Goal: Information Seeking & Learning: Understand process/instructions

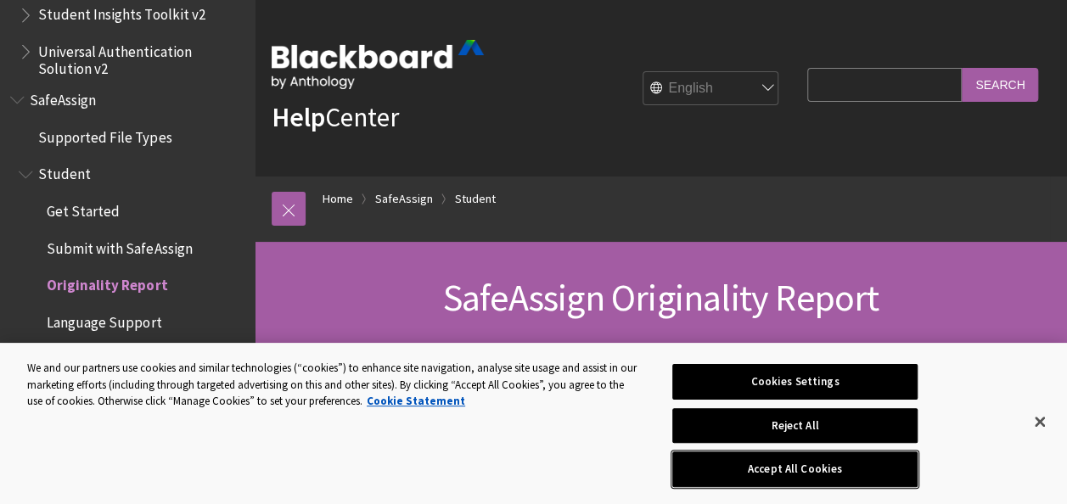
click at [783, 473] on button "Accept All Cookies" at bounding box center [794, 470] width 245 height 36
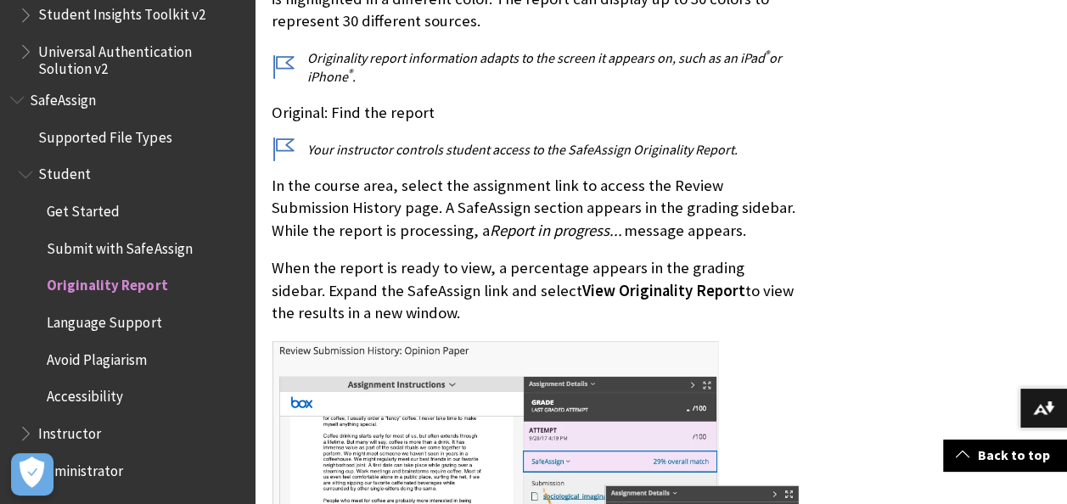
scroll to position [693, 0]
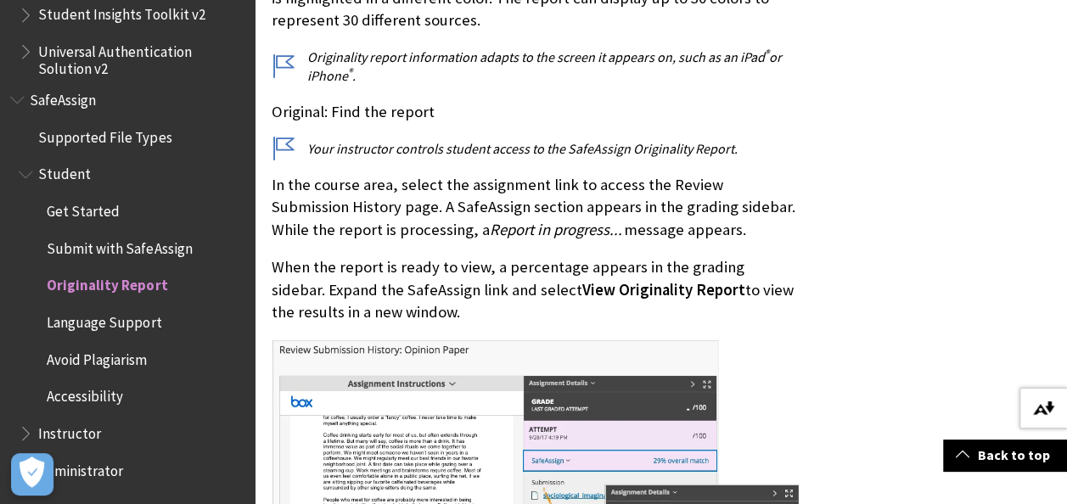
click at [1047, 411] on img at bounding box center [1043, 408] width 21 height 14
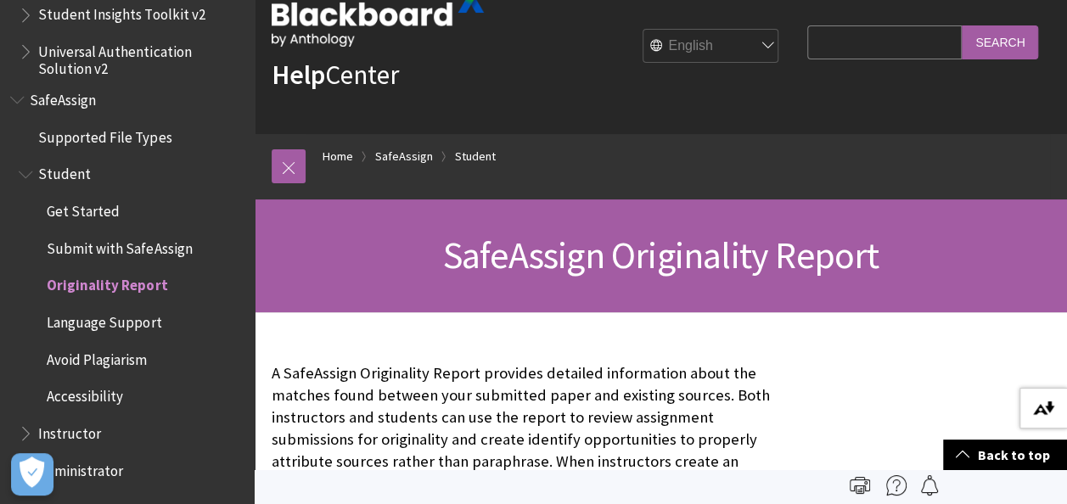
scroll to position [0, 0]
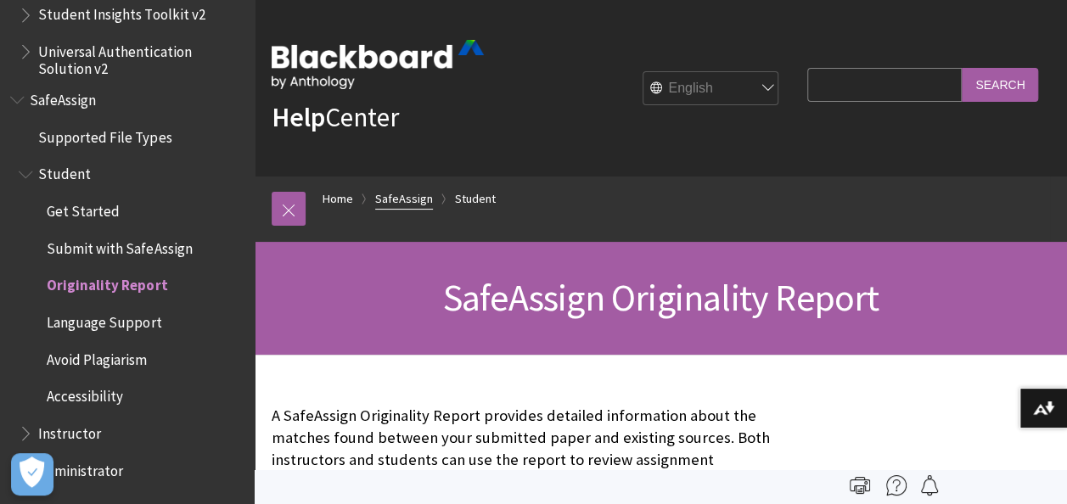
click at [389, 199] on link "SafeAssign" at bounding box center [404, 198] width 58 height 21
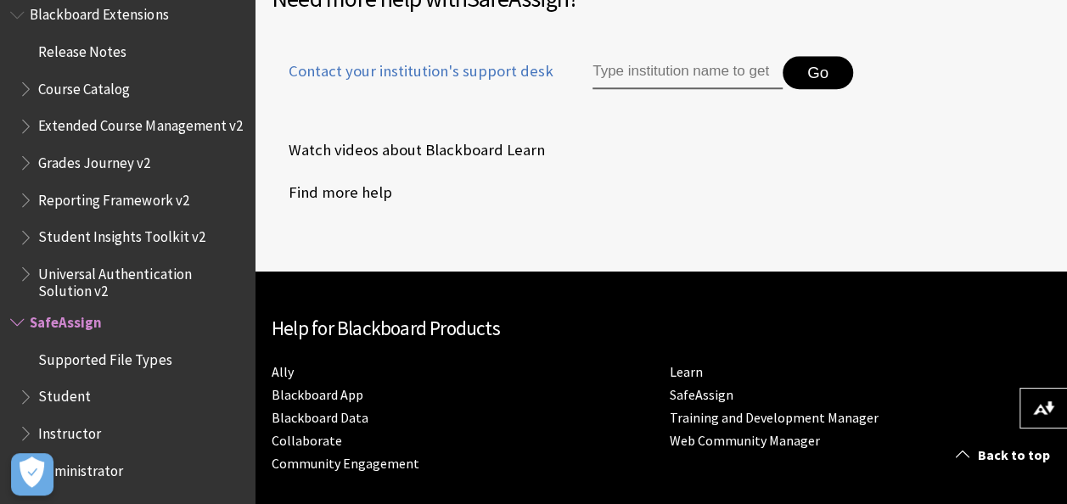
scroll to position [830, 0]
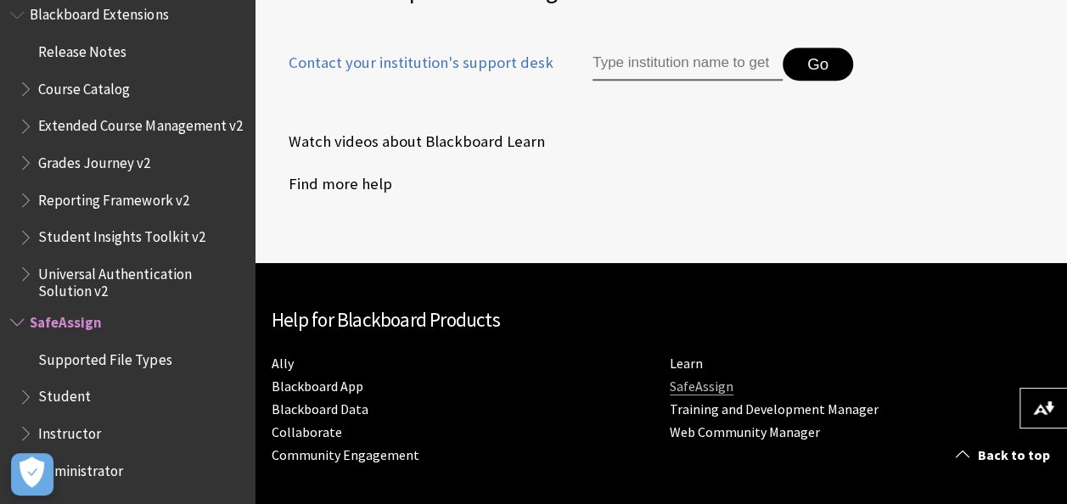
click at [694, 387] on link "SafeAssign" at bounding box center [702, 387] width 64 height 18
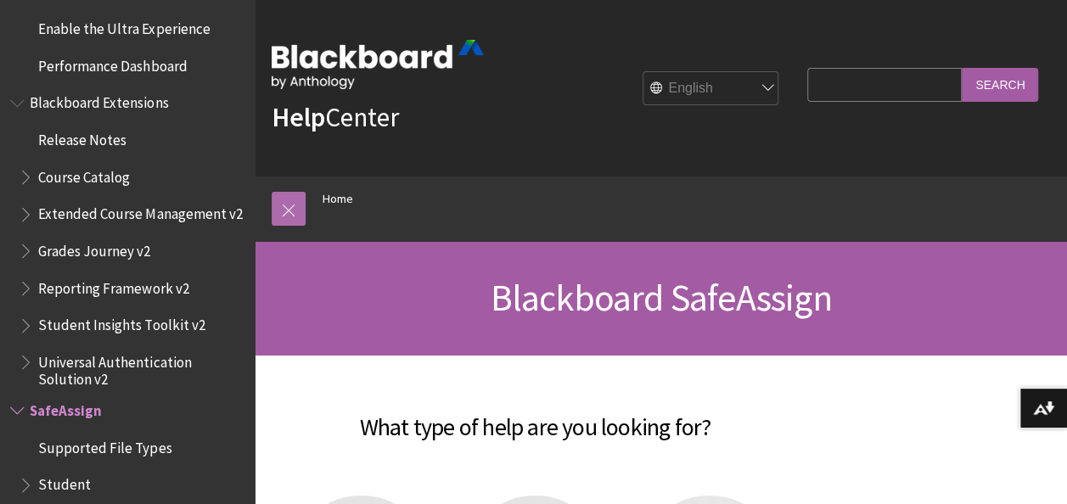
click at [283, 211] on link at bounding box center [289, 209] width 34 height 34
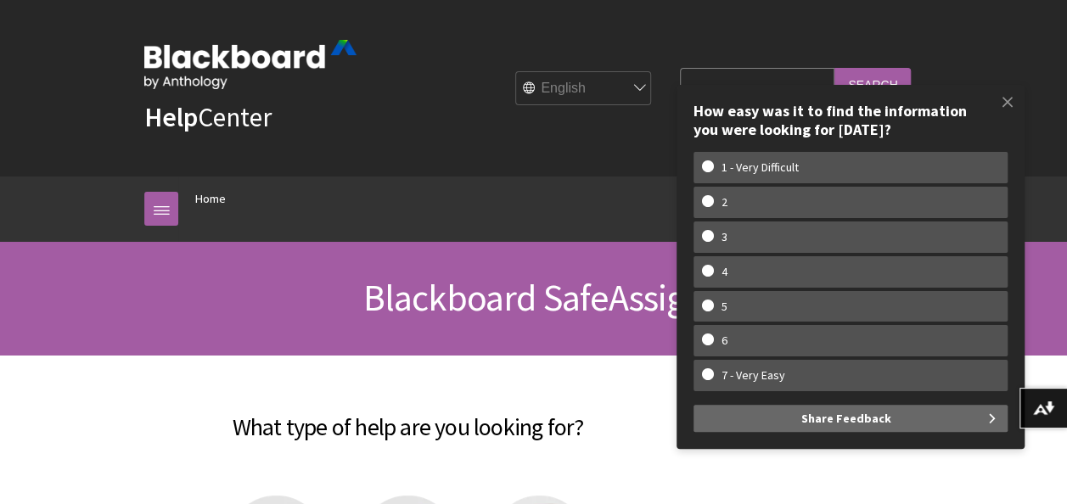
click at [497, 158] on div "Help Center English عربية Català Cymraeg Deutsch Español Suomi Français עברית I…" at bounding box center [533, 88] width 812 height 177
click at [626, 98] on select "English عربية Català Cymraeg Deutsch Español Suomi Français עברית Italiano 日本語 …" at bounding box center [584, 89] width 136 height 34
click at [353, 205] on ol "Home" at bounding box center [550, 202] width 744 height 50
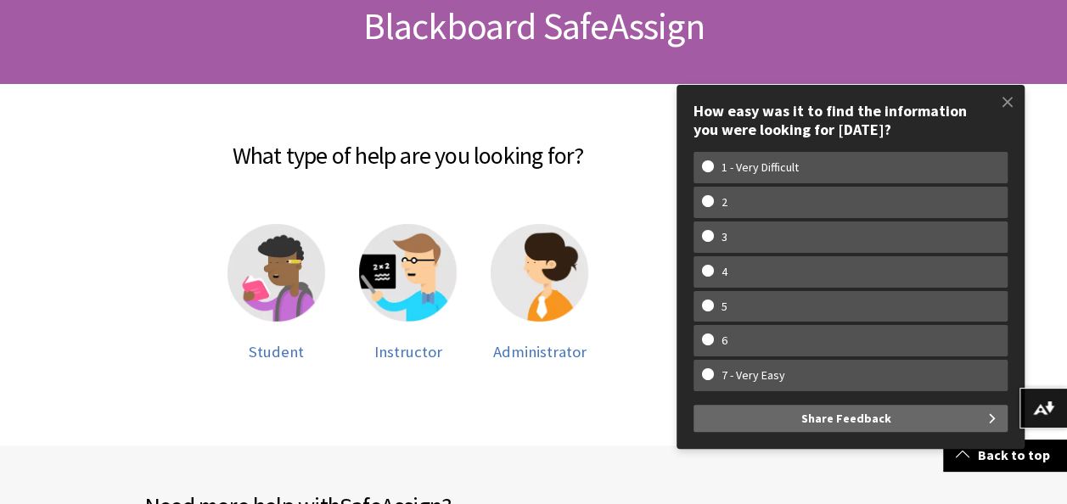
scroll to position [273, 0]
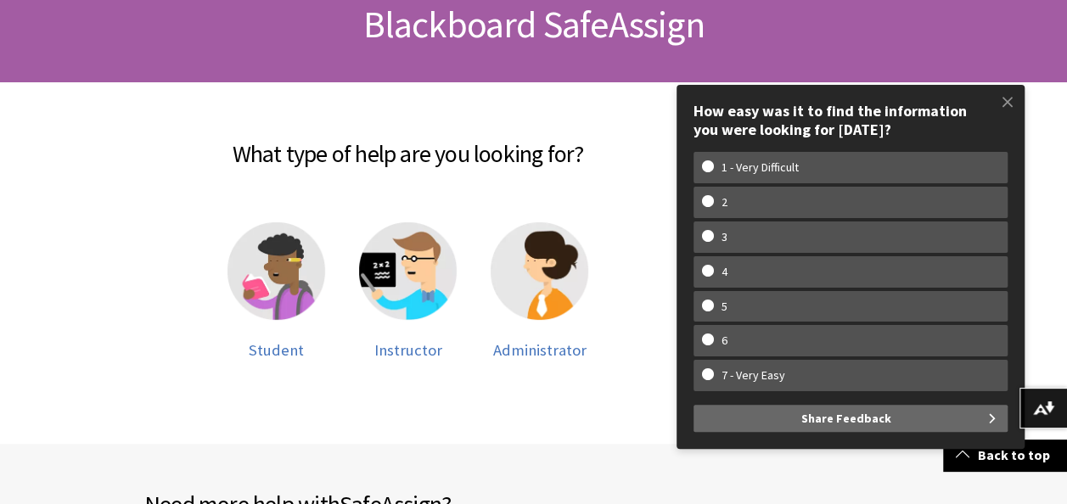
click at [1060, 225] on div "Skip to main content Help Center English عربية Català Cymraeg Deutsch Español S…" at bounding box center [533, 453] width 1067 height 1452
click at [523, 413] on div "What type of help are you looking for? Student Instructor Administrator" at bounding box center [407, 262] width 561 height 362
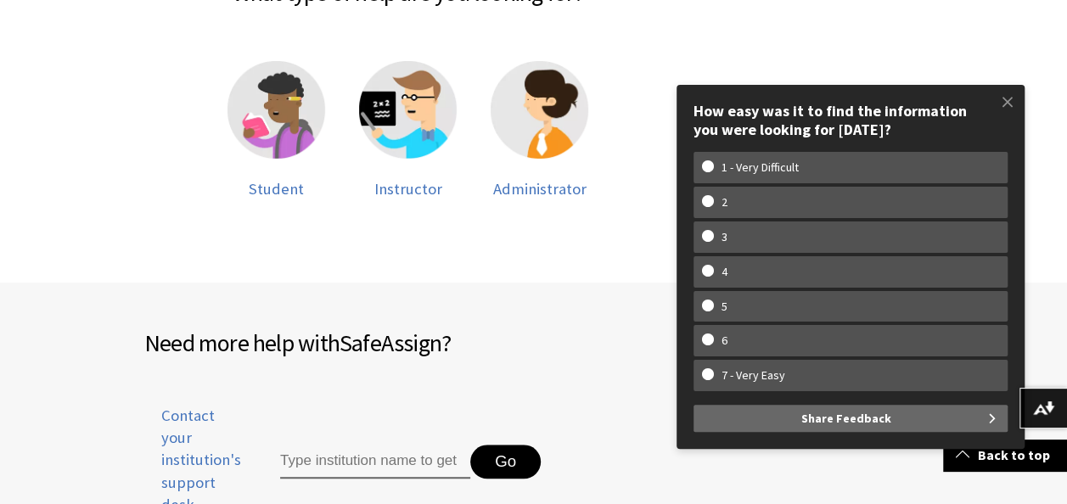
scroll to position [442, 0]
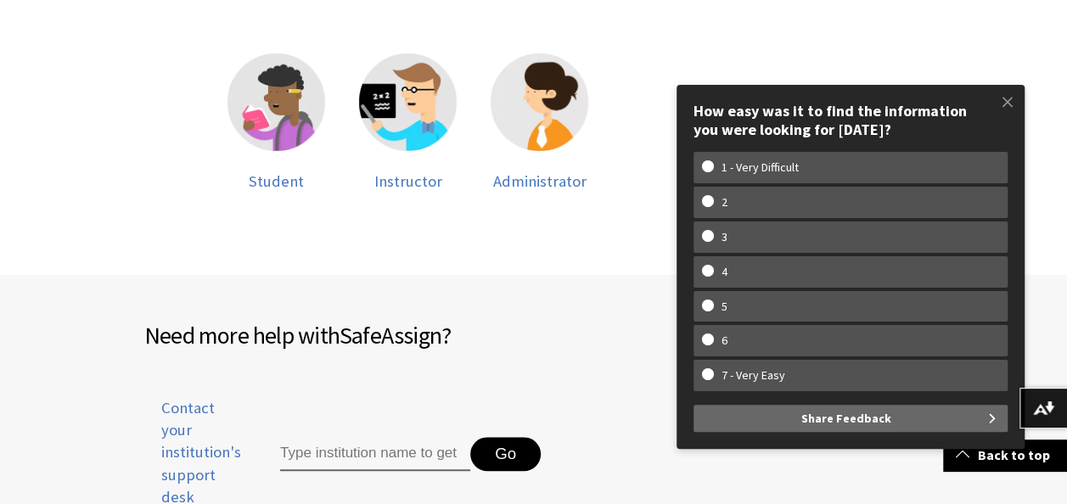
click at [24, 166] on div "Skip to main content Help Center English عربية Català Cymraeg Deutsch Español S…" at bounding box center [533, 284] width 1067 height 1452
click at [282, 98] on img at bounding box center [276, 102] width 98 height 98
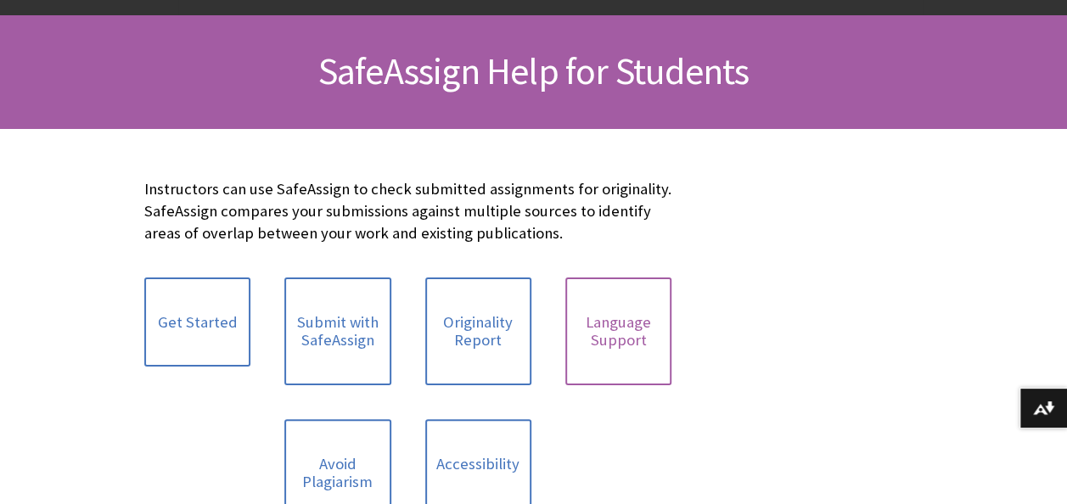
scroll to position [245, 0]
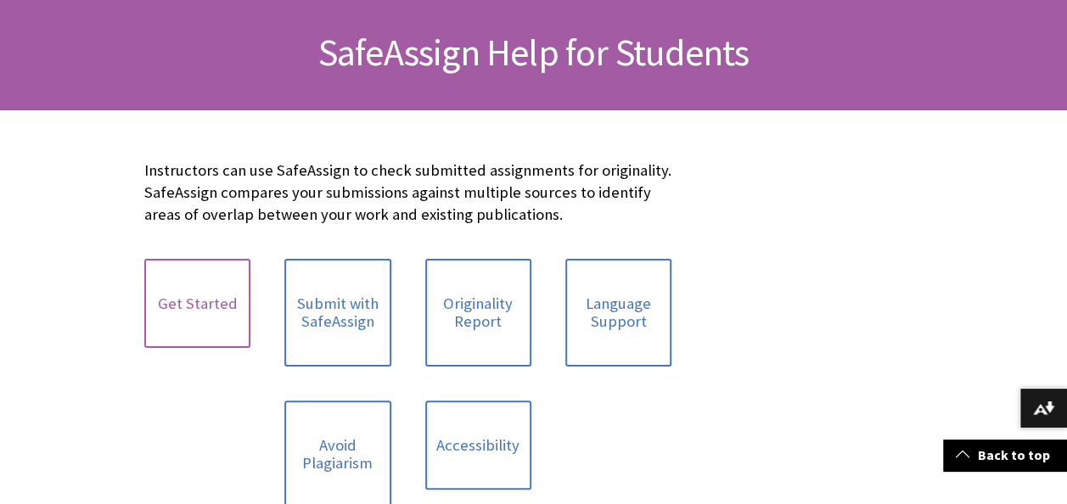
click at [204, 299] on link "Get Started" at bounding box center [197, 304] width 106 height 90
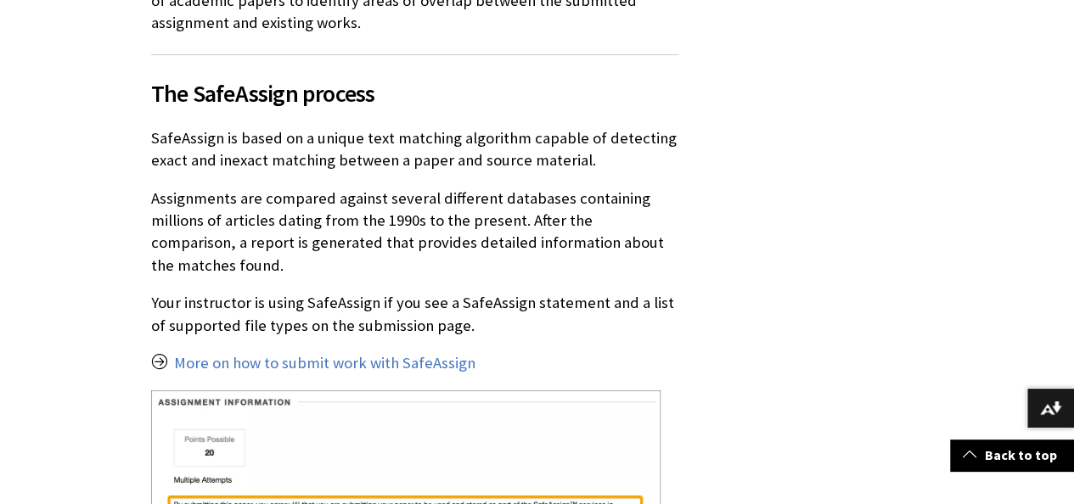
scroll to position [465, 0]
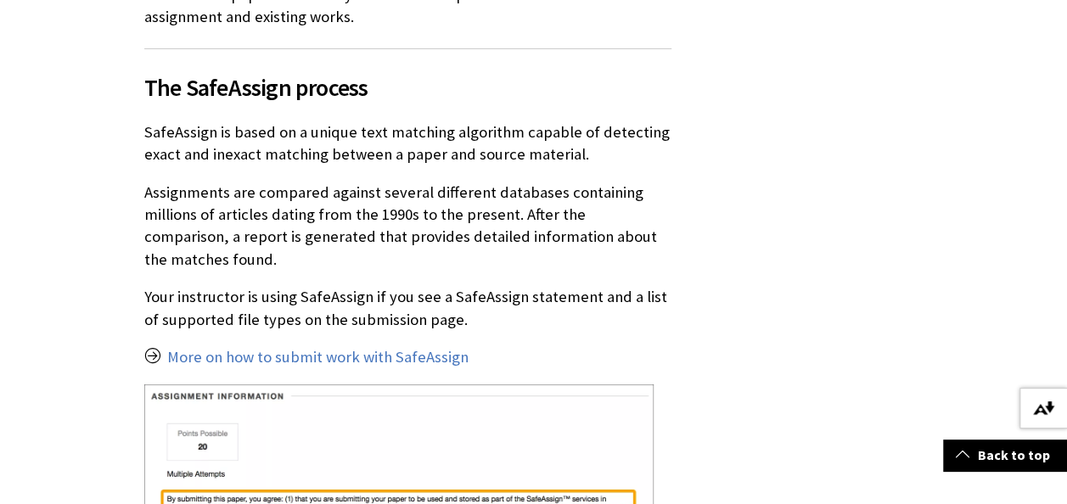
click at [1042, 409] on img at bounding box center [1043, 408] width 21 height 14
